Goal: Task Accomplishment & Management: Use online tool/utility

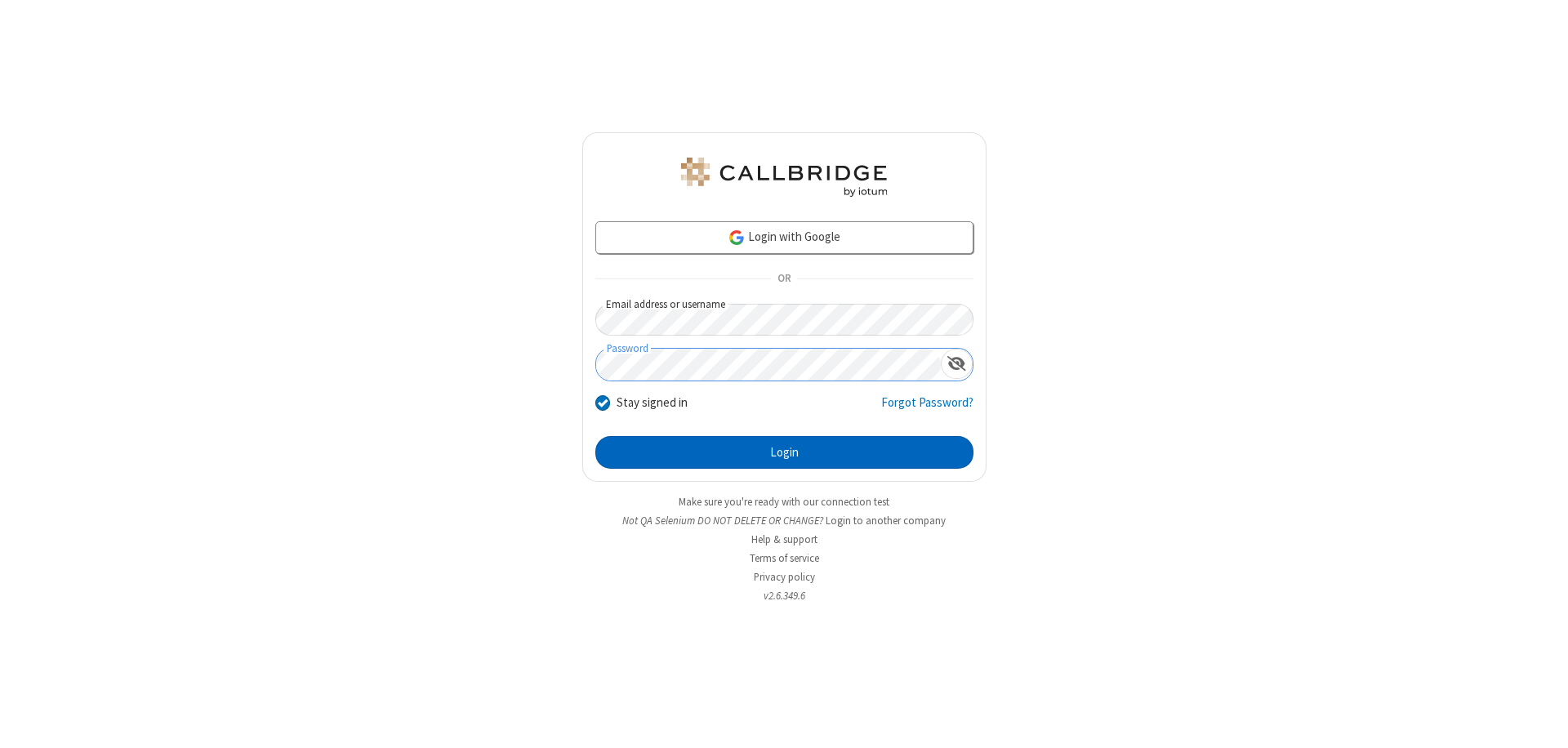
click at [784, 452] on button "Login" at bounding box center [784, 451] width 378 height 32
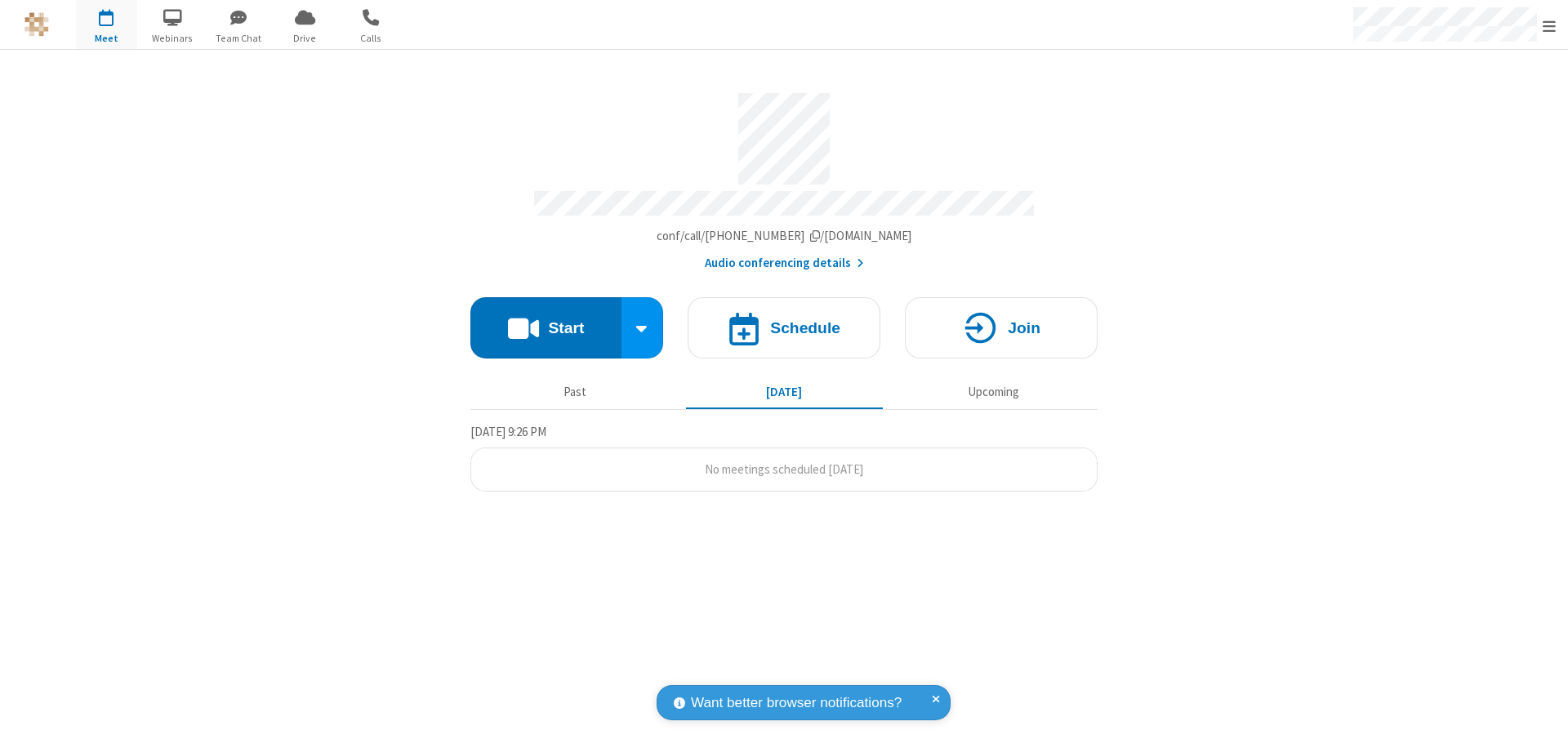
click at [1548, 25] on span "Open menu" at bounding box center [1548, 25] width 13 height 17
click at [305, 37] on span "Drive" at bounding box center [305, 38] width 62 height 15
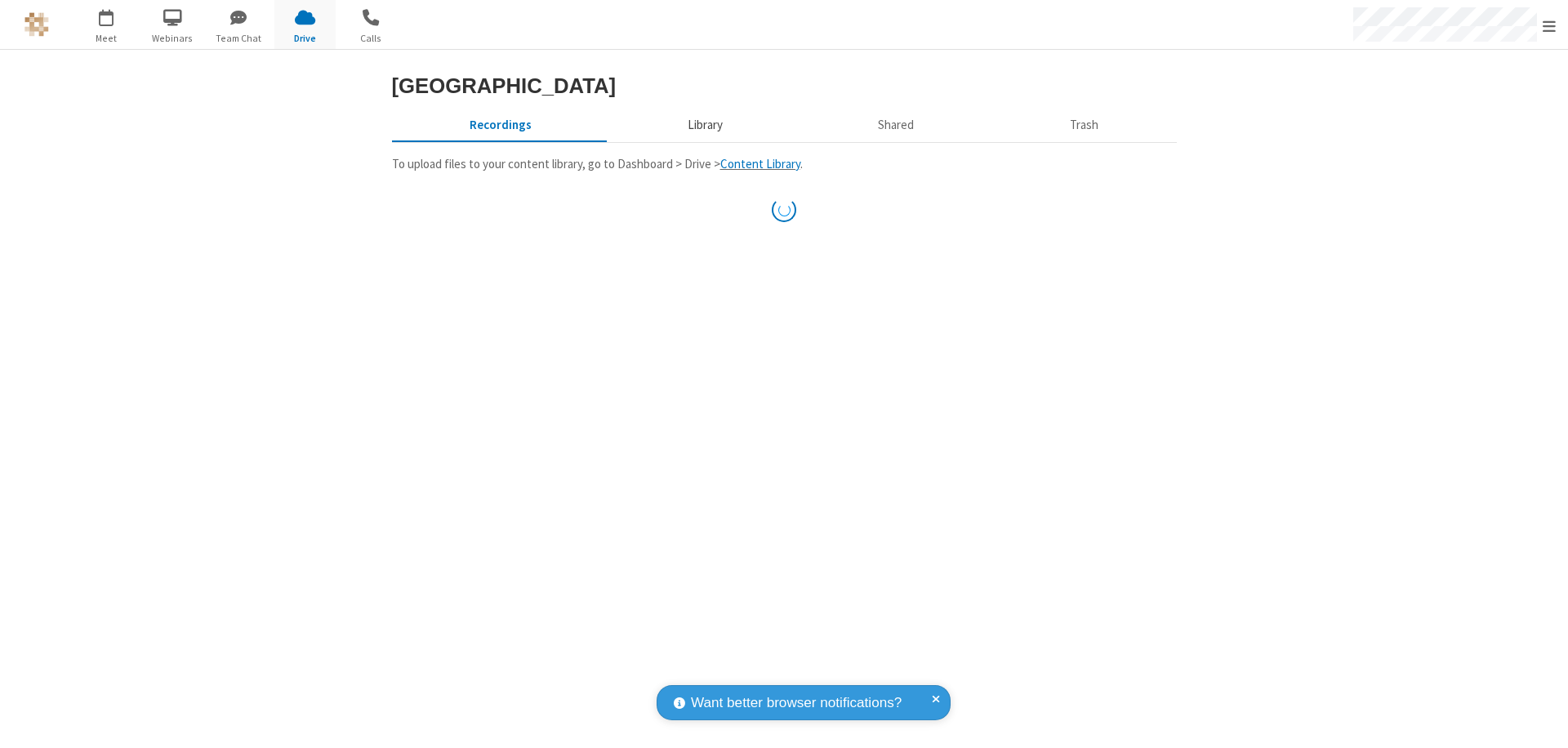
click at [702, 125] on button "Library" at bounding box center [704, 125] width 191 height 31
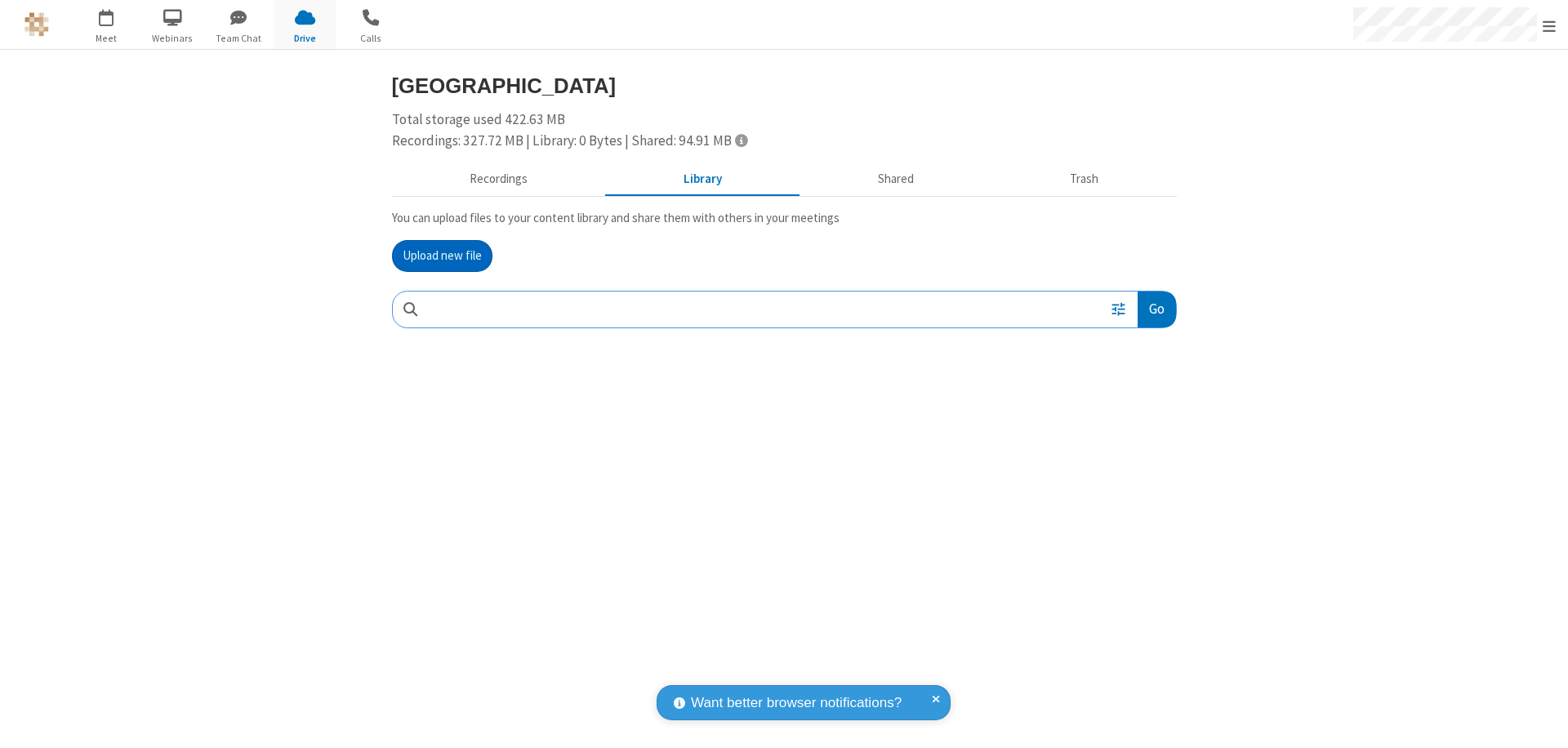
click at [442, 256] on button "Upload new file" at bounding box center [442, 256] width 101 height 32
click at [1142, 416] on span "Move to trash" at bounding box center [1143, 416] width 12 height 15
